Goal: Information Seeking & Learning: Find specific page/section

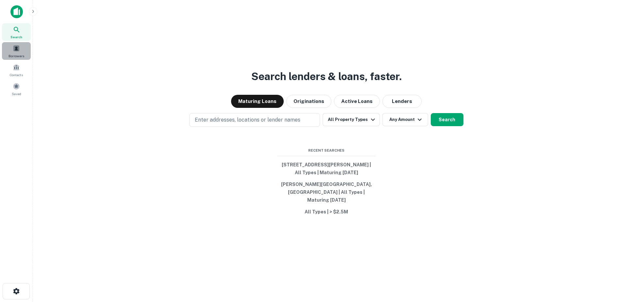
click at [9, 50] on div "Borrowers" at bounding box center [16, 51] width 29 height 18
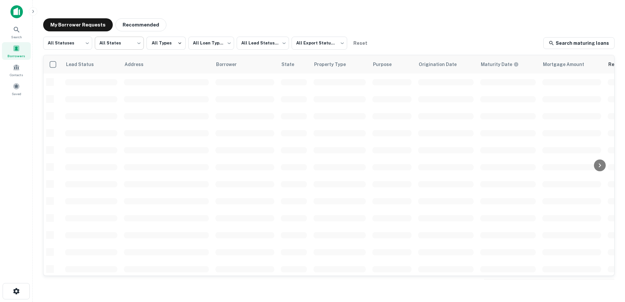
click at [131, 44] on body "**********" at bounding box center [312, 151] width 625 height 302
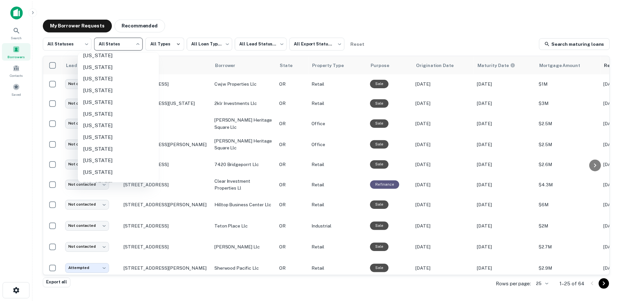
scroll to position [452, 0]
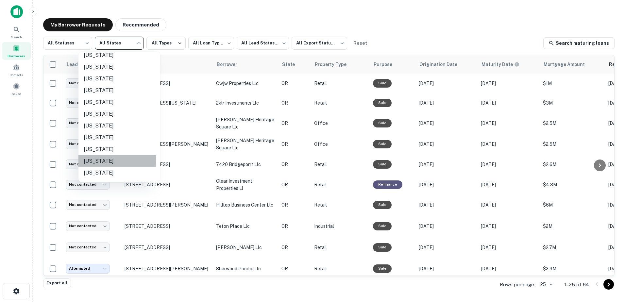
click at [86, 158] on li "[US_STATE]" at bounding box center [119, 161] width 82 height 12
type input "**"
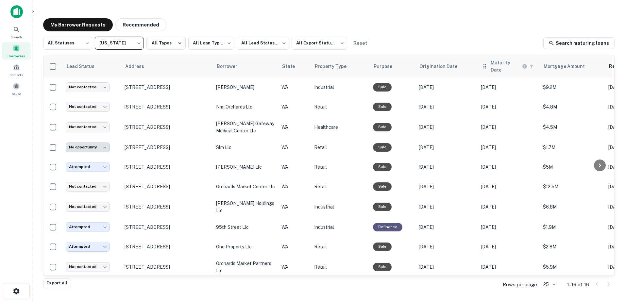
click at [492, 65] on h6 "Maturity Date" at bounding box center [506, 66] width 30 height 14
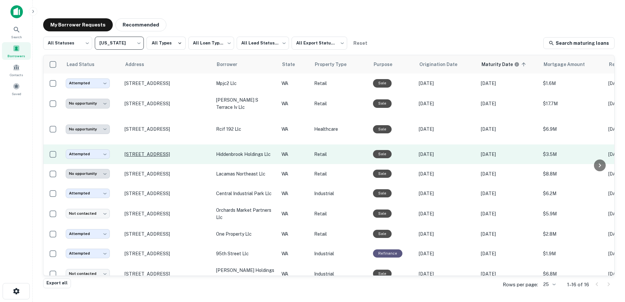
click at [165, 152] on p "[STREET_ADDRESS]" at bounding box center [167, 154] width 85 height 6
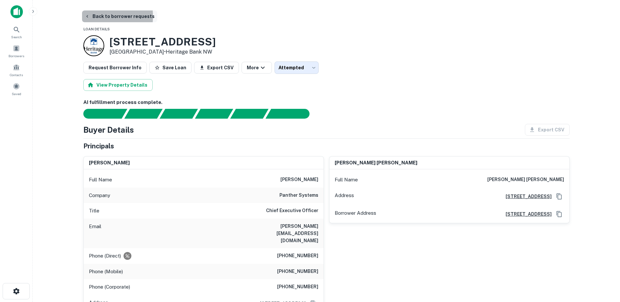
click at [87, 16] on icon "button" at bounding box center [87, 16] width 5 height 5
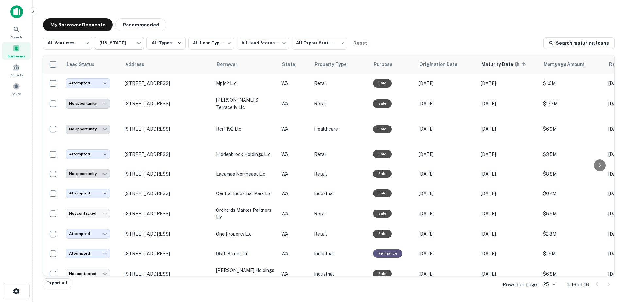
click at [124, 45] on body "**********" at bounding box center [312, 151] width 625 height 302
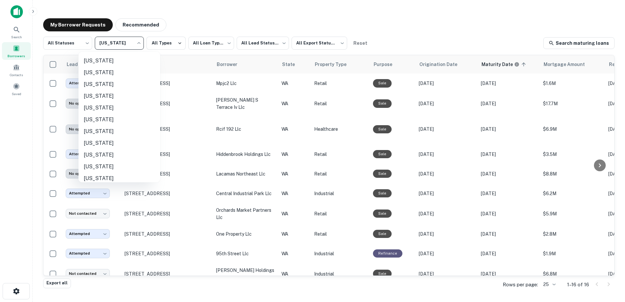
scroll to position [341, 0]
click at [94, 154] on li "[US_STATE]" at bounding box center [119, 155] width 82 height 12
type input "**"
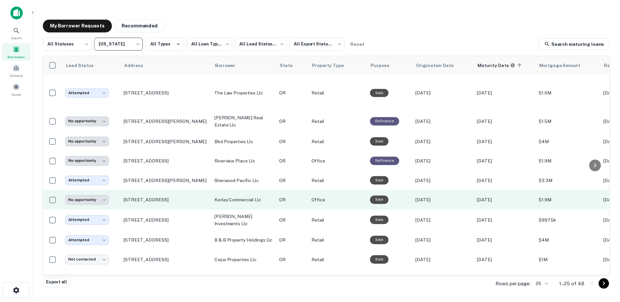
scroll to position [48, 0]
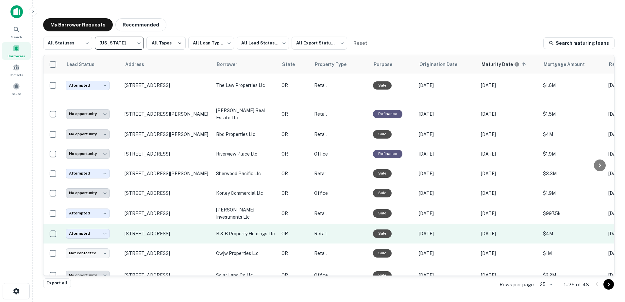
click at [154, 231] on p "[STREET_ADDRESS]" at bounding box center [167, 234] width 85 height 6
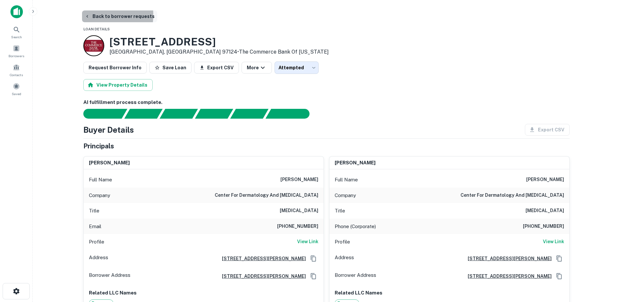
click at [87, 15] on icon "button" at bounding box center [87, 16] width 5 height 5
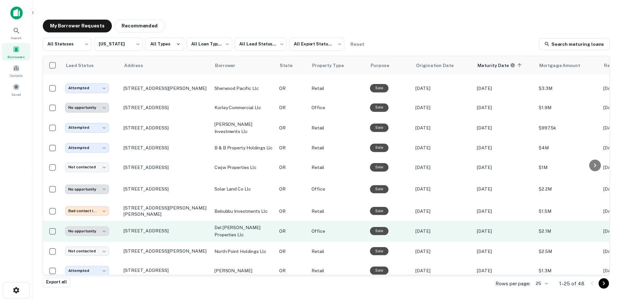
scroll to position [134, 0]
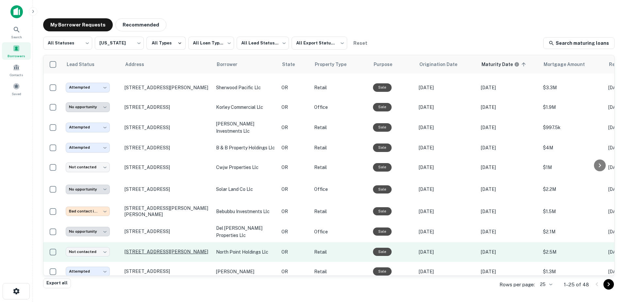
click at [170, 249] on p "[STREET_ADDRESS][PERSON_NAME]" at bounding box center [167, 252] width 85 height 6
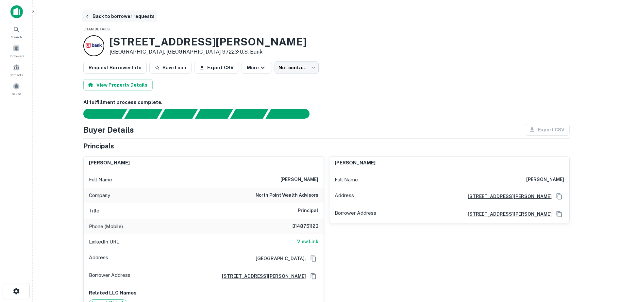
click at [83, 15] on button "Back to borrower requests" at bounding box center [119, 16] width 75 height 12
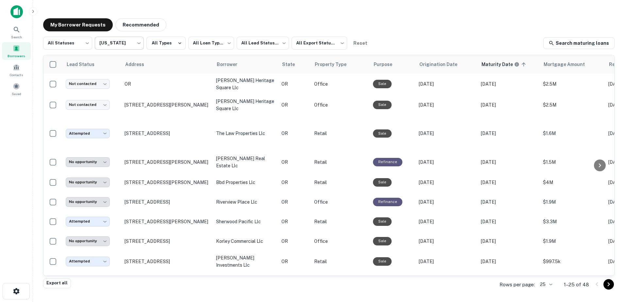
click at [126, 41] on body "**********" at bounding box center [312, 151] width 625 height 302
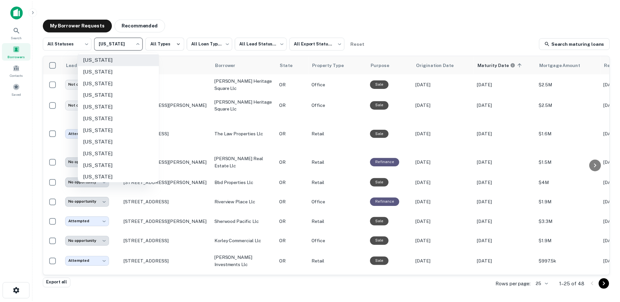
scroll to position [436, 0]
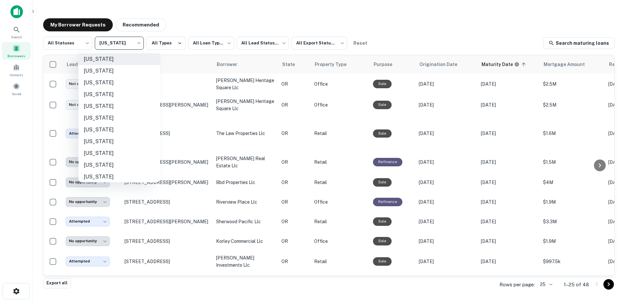
click at [90, 178] on li "[US_STATE]" at bounding box center [119, 177] width 82 height 12
type input "**"
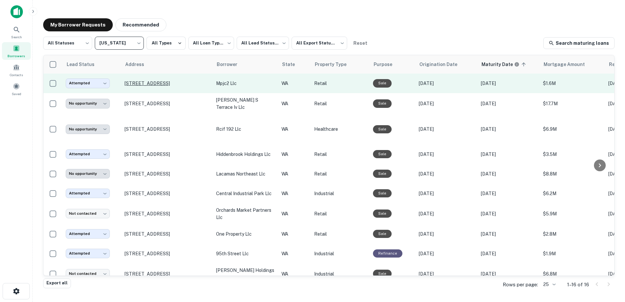
click at [144, 84] on p "[STREET_ADDRESS]" at bounding box center [167, 83] width 85 height 6
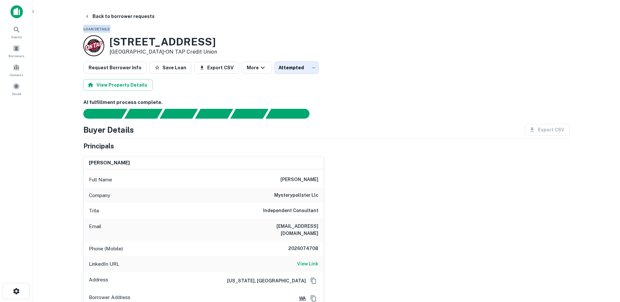
drag, startPoint x: 111, startPoint y: 10, endPoint x: 213, endPoint y: 43, distance: 107.7
click at [213, 43] on h3 "[STREET_ADDRESS]" at bounding box center [164, 42] width 108 height 12
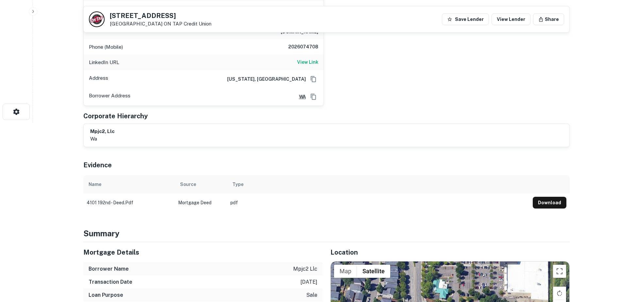
scroll to position [179, 0]
click at [555, 197] on button "Download" at bounding box center [550, 203] width 34 height 12
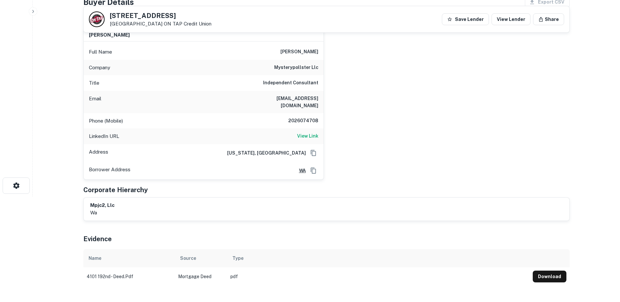
scroll to position [105, 0]
drag, startPoint x: 172, startPoint y: 14, endPoint x: 93, endPoint y: 17, distance: 79.5
click at [93, 17] on div "[STREET_ADDRESS] ON TAP Credit Union" at bounding box center [150, 19] width 123 height 16
copy div "[STREET_ADDRESS]"
drag, startPoint x: 258, startPoint y: 98, endPoint x: 346, endPoint y: 102, distance: 88.4
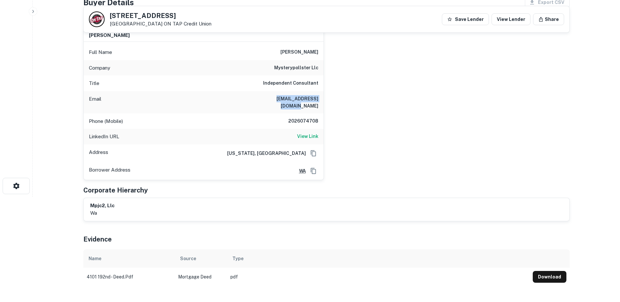
click at [346, 102] on div "[PERSON_NAME] Full Name [PERSON_NAME] Company mysterypollster llc Title Indepen…" at bounding box center [324, 102] width 492 height 157
copy h6 "[EMAIL_ADDRESS][DOMAIN_NAME]"
click at [315, 218] on div "AI fulfillment process complete. Buyer Details Export CSV Principals [PERSON_NA…" at bounding box center [326, 128] width 486 height 315
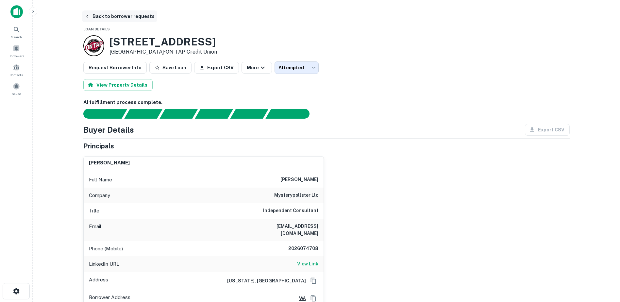
click at [85, 13] on button "Back to borrower requests" at bounding box center [119, 16] width 75 height 12
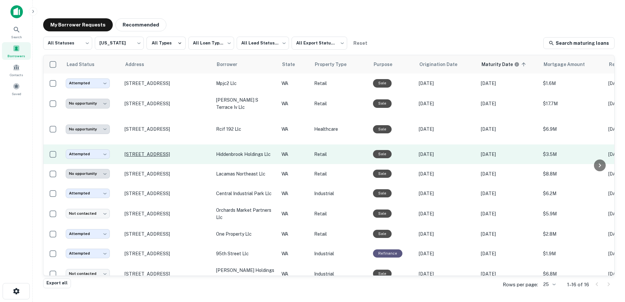
click at [181, 151] on p "[STREET_ADDRESS]" at bounding box center [167, 154] width 85 height 6
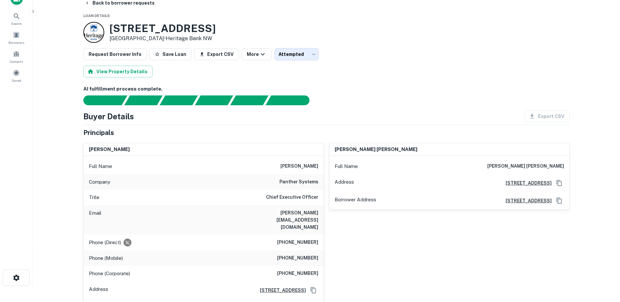
scroll to position [30, 0]
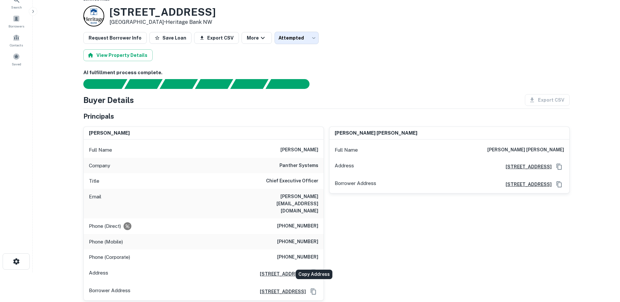
click at [313, 271] on icon "Copy Address" at bounding box center [313, 274] width 7 height 7
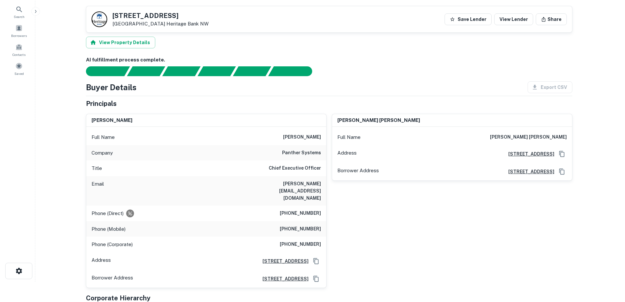
scroll to position [0, 0]
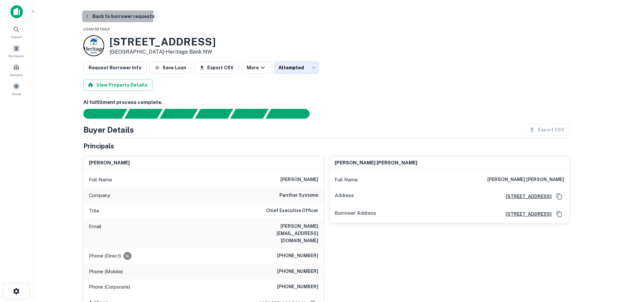
click at [90, 14] on button "Back to borrower requests" at bounding box center [119, 16] width 75 height 12
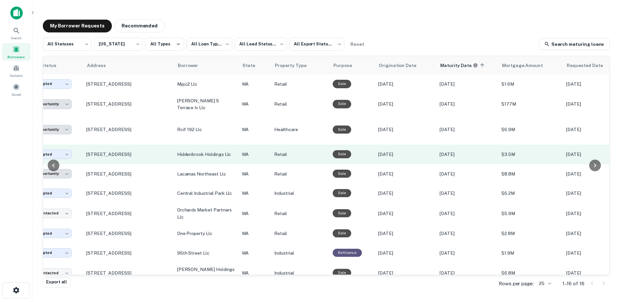
scroll to position [0, 37]
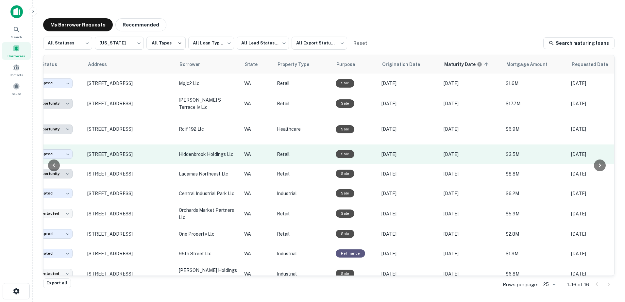
click at [182, 153] on p "hiddenbrook holdings llc" at bounding box center [208, 154] width 59 height 7
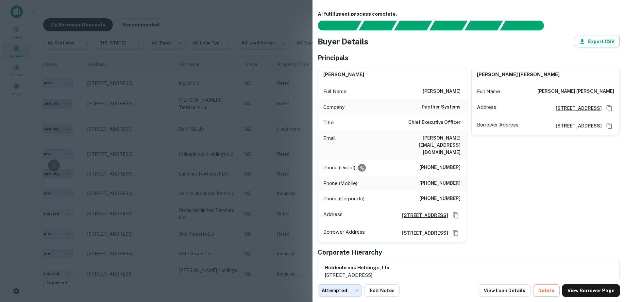
click at [109, 140] on div at bounding box center [312, 151] width 625 height 302
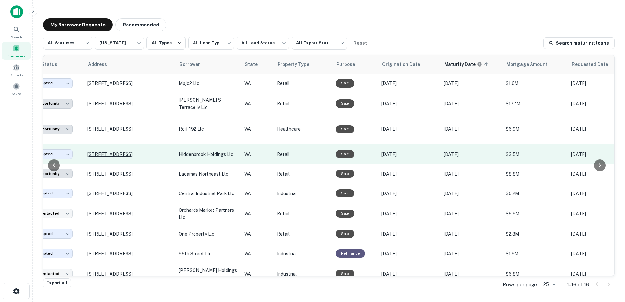
click at [116, 155] on p "[STREET_ADDRESS]" at bounding box center [129, 154] width 85 height 6
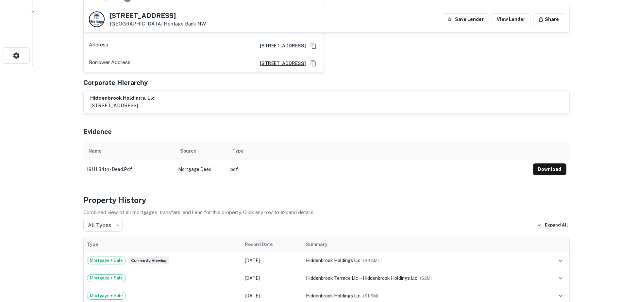
scroll to position [239, 0]
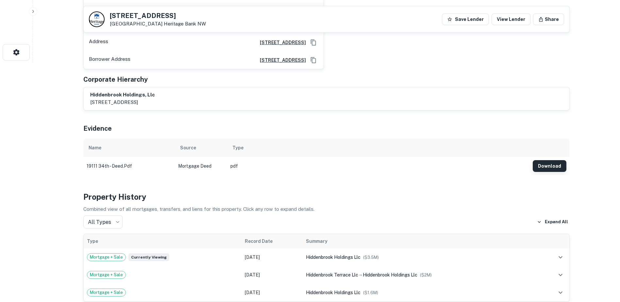
click at [539, 160] on button "Download" at bounding box center [550, 166] width 34 height 12
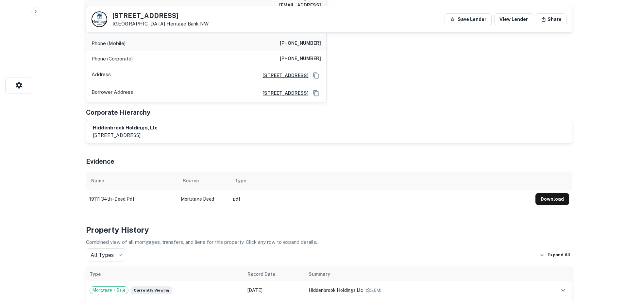
scroll to position [0, 0]
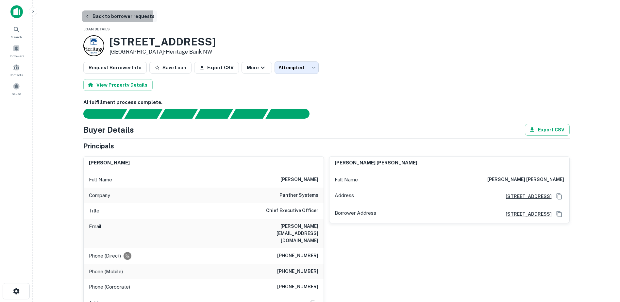
click at [90, 17] on button "Back to borrower requests" at bounding box center [119, 16] width 75 height 12
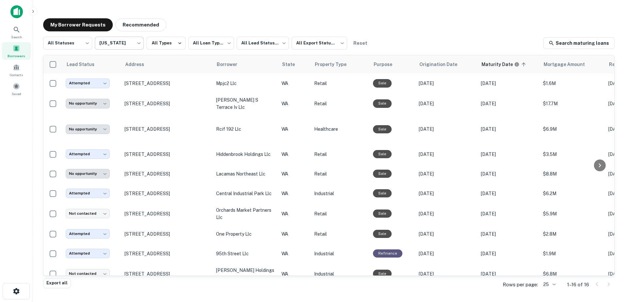
click at [138, 39] on body "**********" at bounding box center [312, 151] width 625 height 302
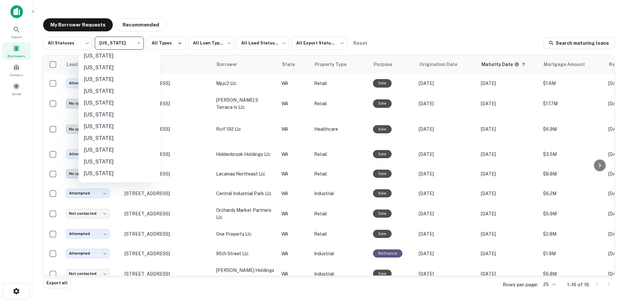
scroll to position [404, 0]
click at [101, 92] on li "[US_STATE]" at bounding box center [119, 92] width 82 height 12
type input "**"
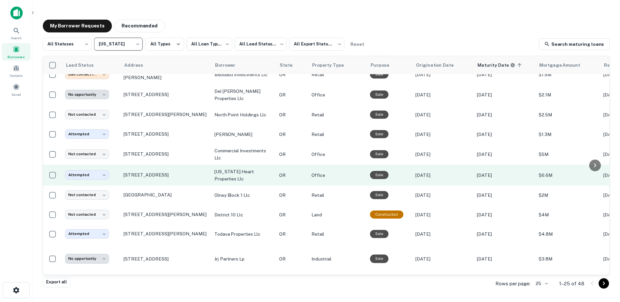
scroll to position [272, 0]
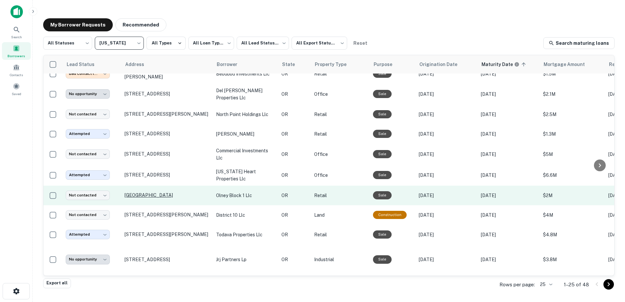
click at [181, 192] on p "[GEOGRAPHIC_DATA]" at bounding box center [167, 195] width 85 height 6
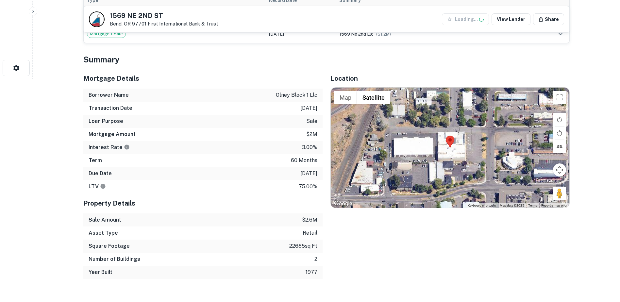
scroll to position [224, 0]
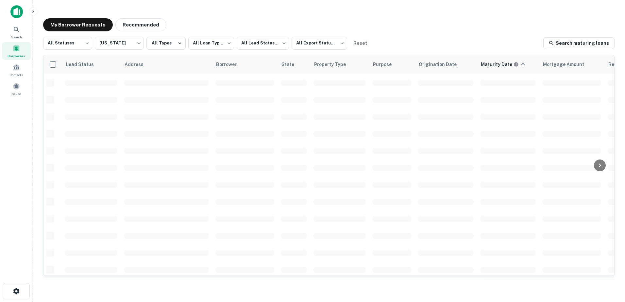
scroll to position [228, 0]
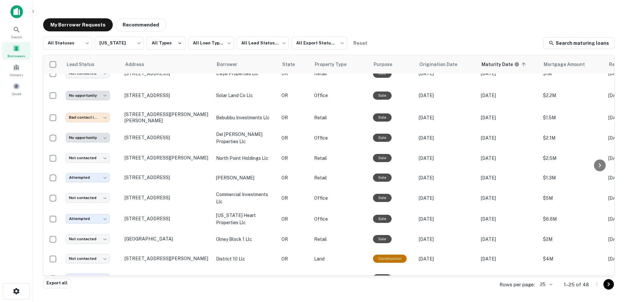
click at [147, 53] on div "**********" at bounding box center [328, 158] width 571 height 242
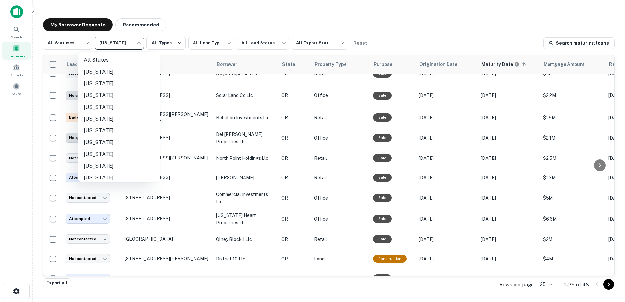
click at [134, 46] on body "**********" at bounding box center [312, 151] width 625 height 302
click at [92, 153] on li "[US_STATE]" at bounding box center [119, 151] width 82 height 12
type input "**"
